Goal: Task Accomplishment & Management: Use online tool/utility

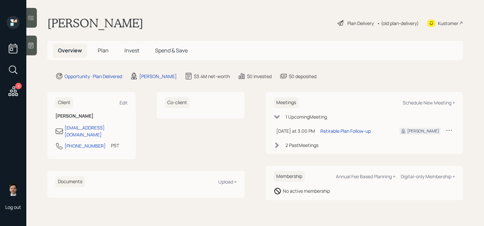
click at [363, 24] on div "Plan Delivery" at bounding box center [361, 23] width 26 height 7
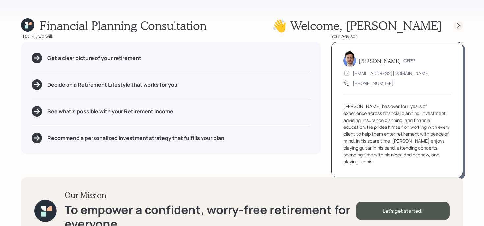
click at [457, 29] on div at bounding box center [458, 25] width 9 height 9
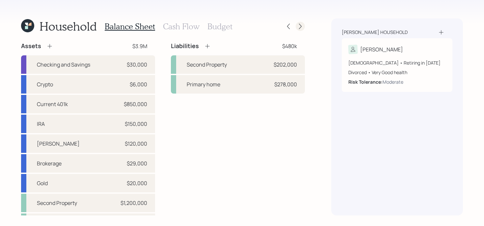
click at [303, 26] on icon at bounding box center [300, 26] width 7 height 7
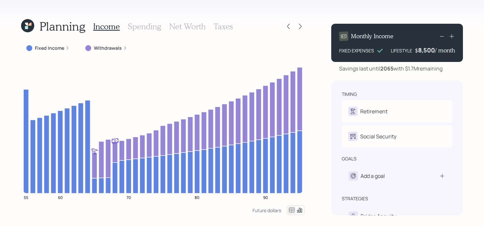
click at [99, 47] on label "Withdrawals" at bounding box center [108, 48] width 28 height 7
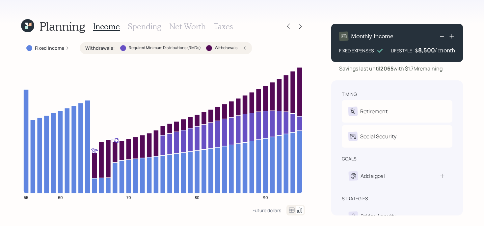
click at [102, 47] on label "Withdrawals :" at bounding box center [100, 48] width 30 height 7
